Goal: Find specific page/section: Find specific page/section

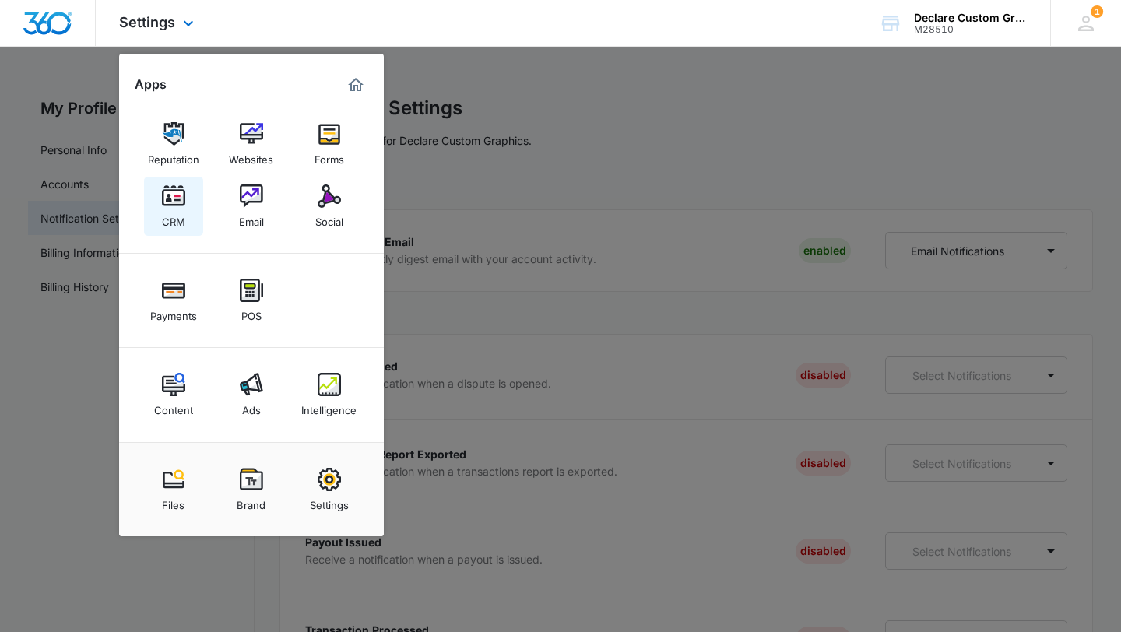
click at [174, 198] on img at bounding box center [173, 196] width 23 height 23
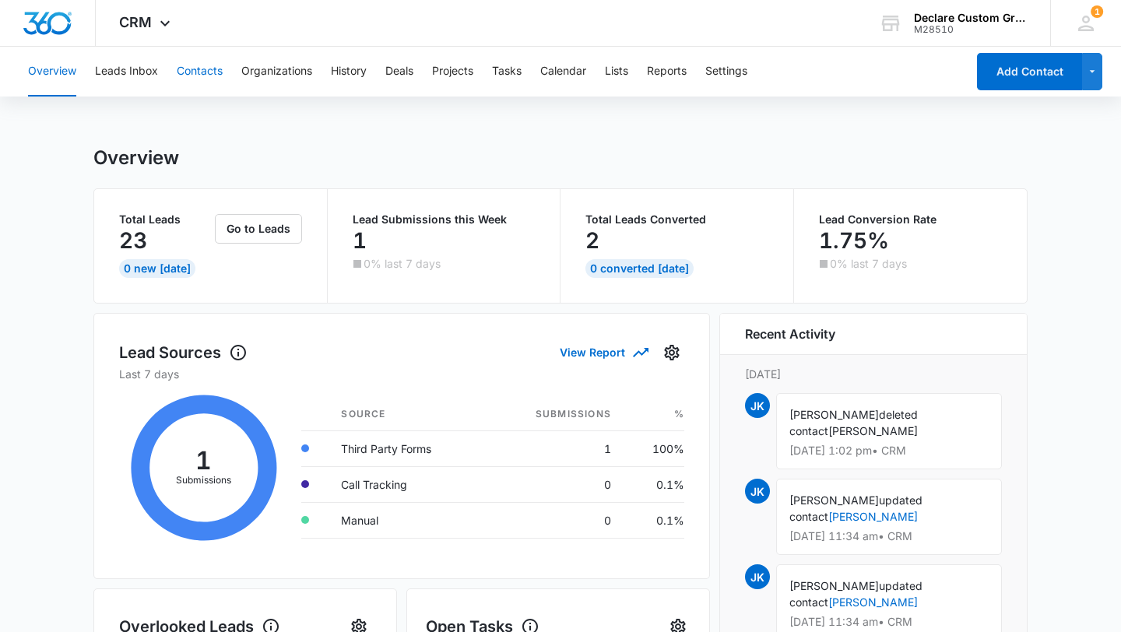
click at [200, 70] on button "Contacts" at bounding box center [200, 72] width 46 height 50
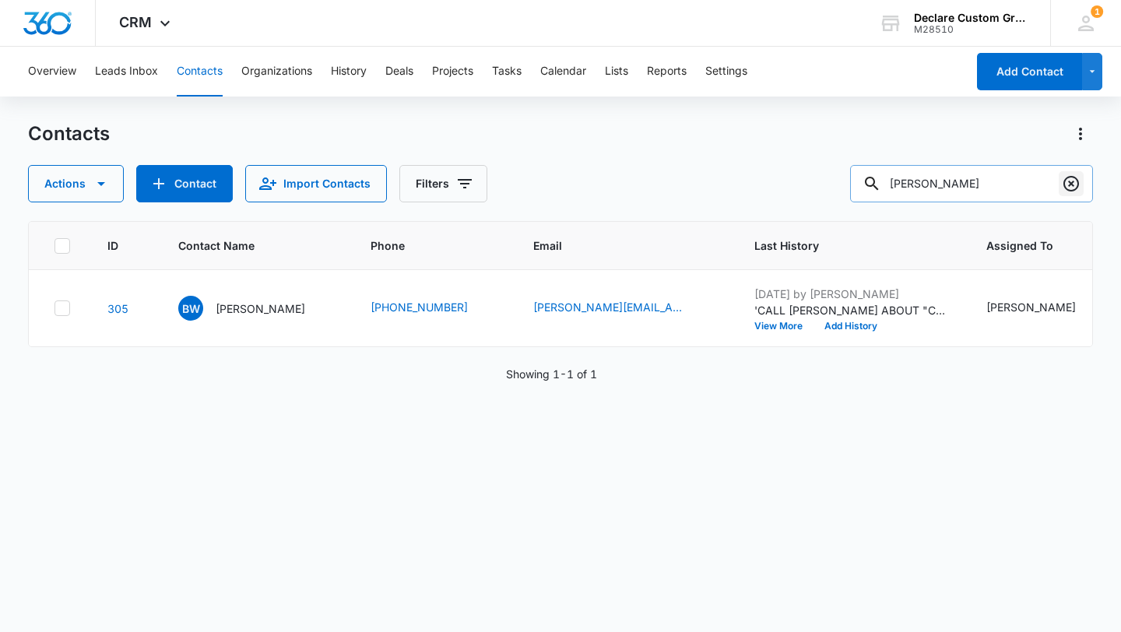
click at [1076, 187] on icon "Clear" at bounding box center [1071, 183] width 19 height 19
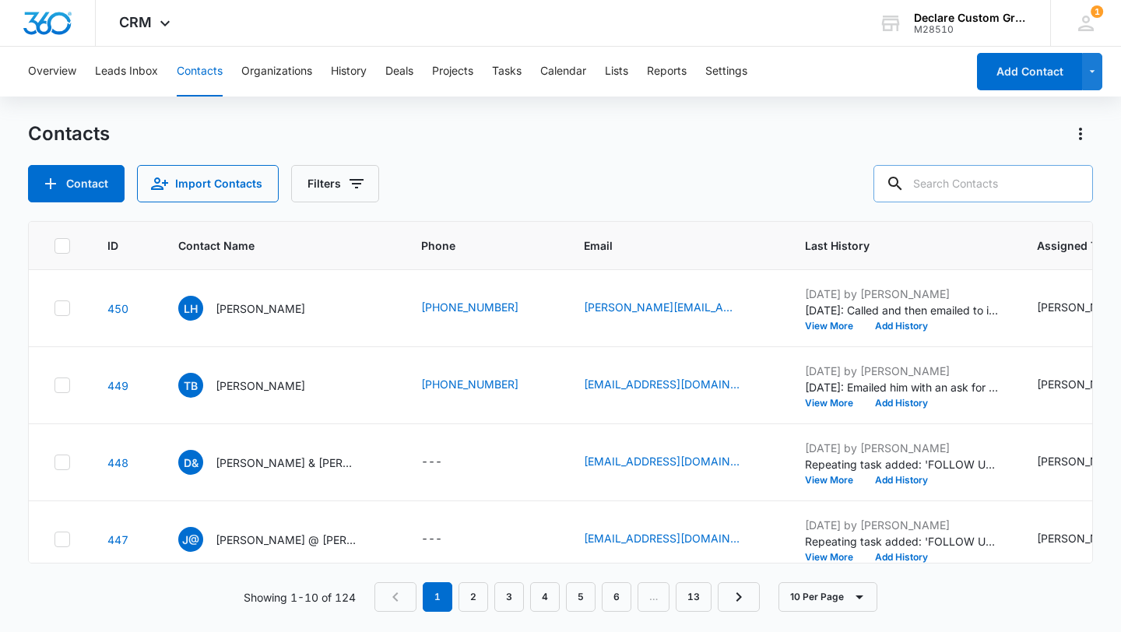
click at [987, 186] on input "text" at bounding box center [984, 183] width 220 height 37
type input "[PERSON_NAME]"
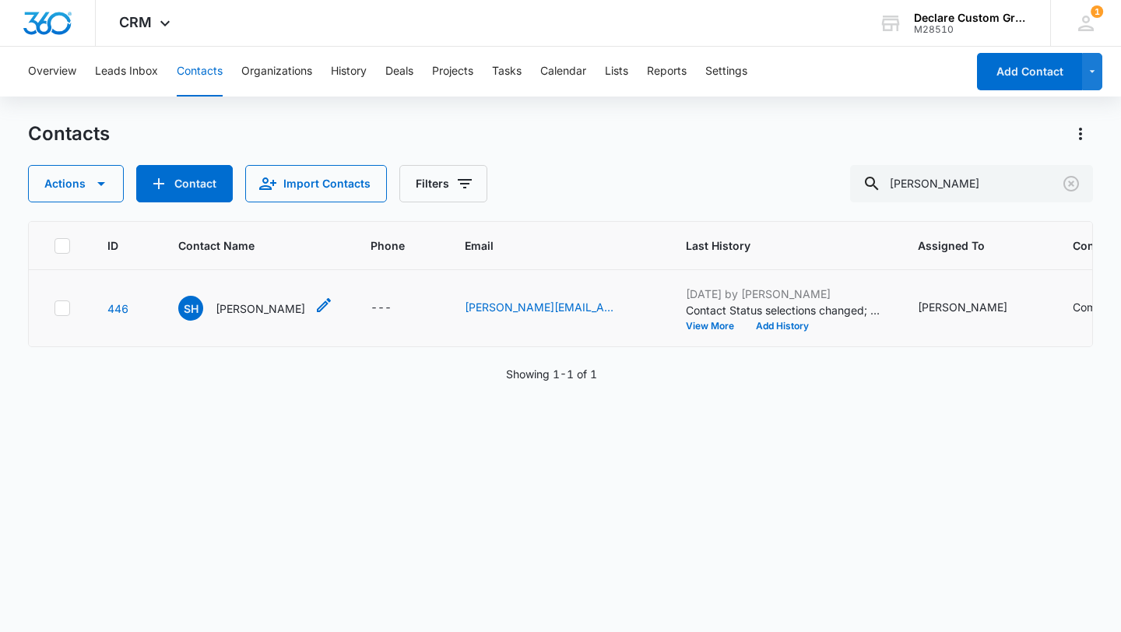
click at [255, 307] on p "[PERSON_NAME]" at bounding box center [261, 309] width 90 height 16
